Goal: Transaction & Acquisition: Purchase product/service

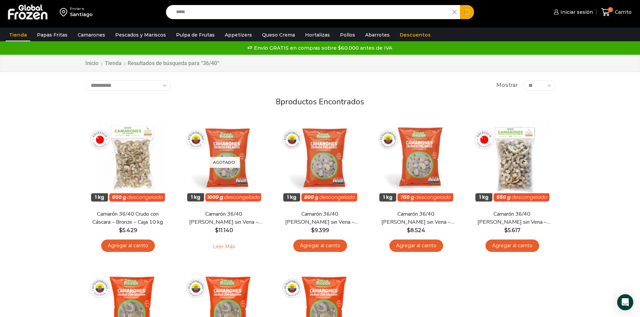
click at [229, 12] on input "*****" at bounding box center [311, 12] width 277 height 14
type input "******"
click at [460, 5] on button "Search" at bounding box center [467, 12] width 14 height 14
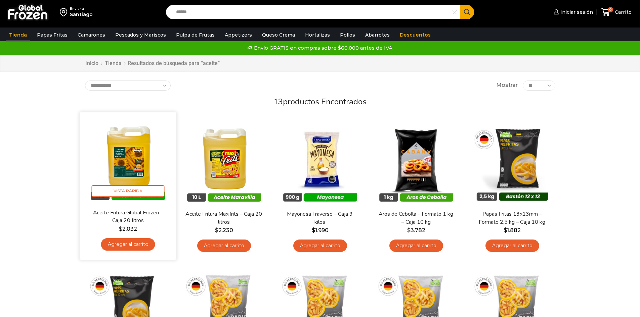
click at [124, 140] on img at bounding box center [128, 161] width 87 height 87
click at [124, 155] on img at bounding box center [128, 161] width 87 height 87
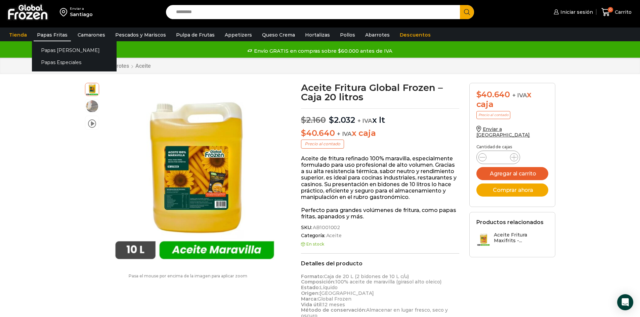
click at [37, 34] on link "Papas Fritas" at bounding box center [52, 35] width 37 height 13
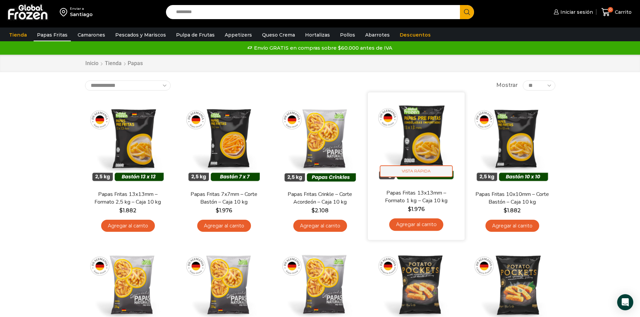
click at [435, 166] on span "Vista Rápida" at bounding box center [415, 172] width 73 height 12
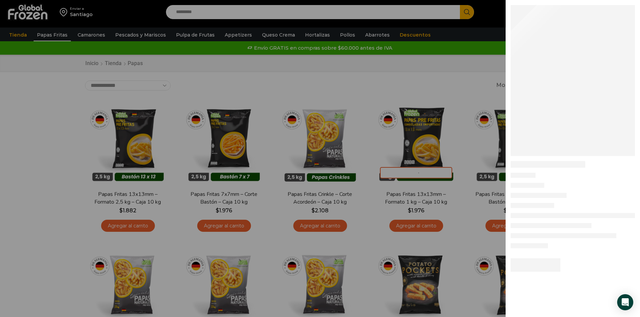
click at [429, 0] on div at bounding box center [320, 0] width 640 height 0
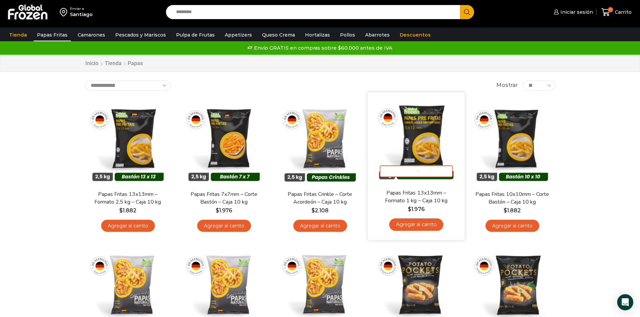
click at [426, 132] on img at bounding box center [416, 140] width 87 height 87
click at [416, 145] on img at bounding box center [416, 140] width 87 height 87
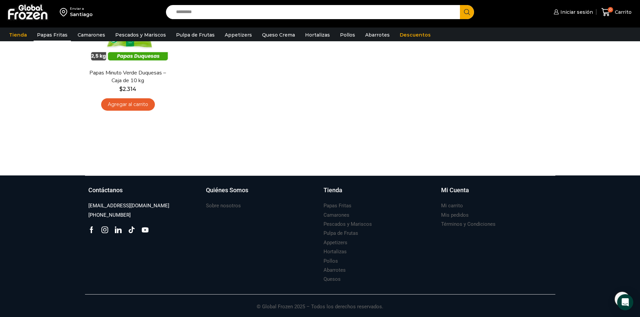
scroll to position [418, 0]
